Goal: Information Seeking & Learning: Learn about a topic

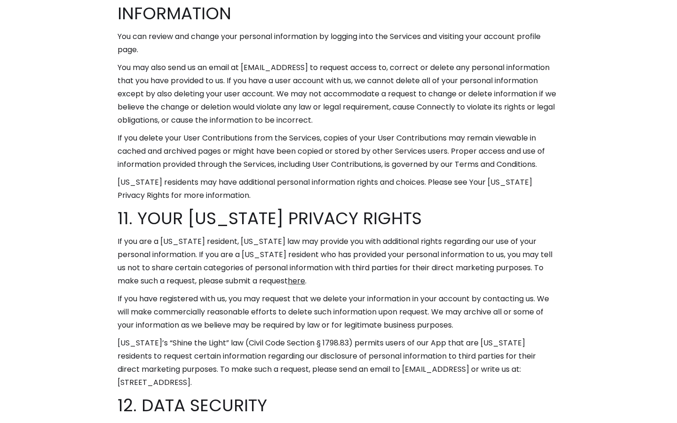
scroll to position [5785, 0]
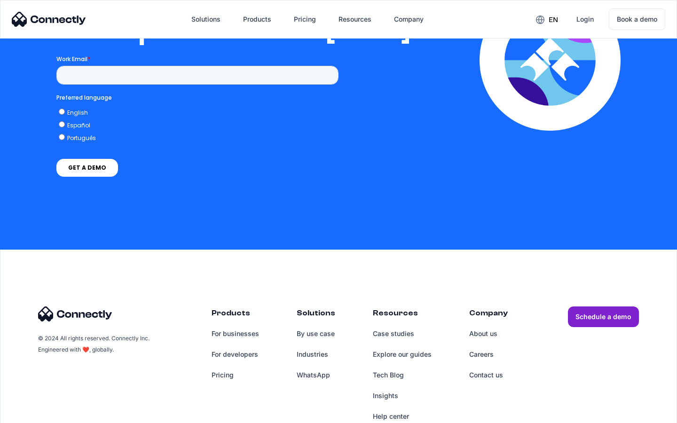
scroll to position [1920, 0]
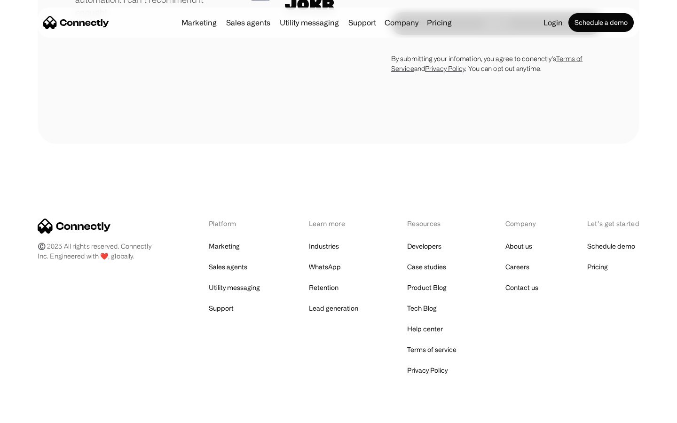
scroll to position [2615, 0]
